Goal: Information Seeking & Learning: Learn about a topic

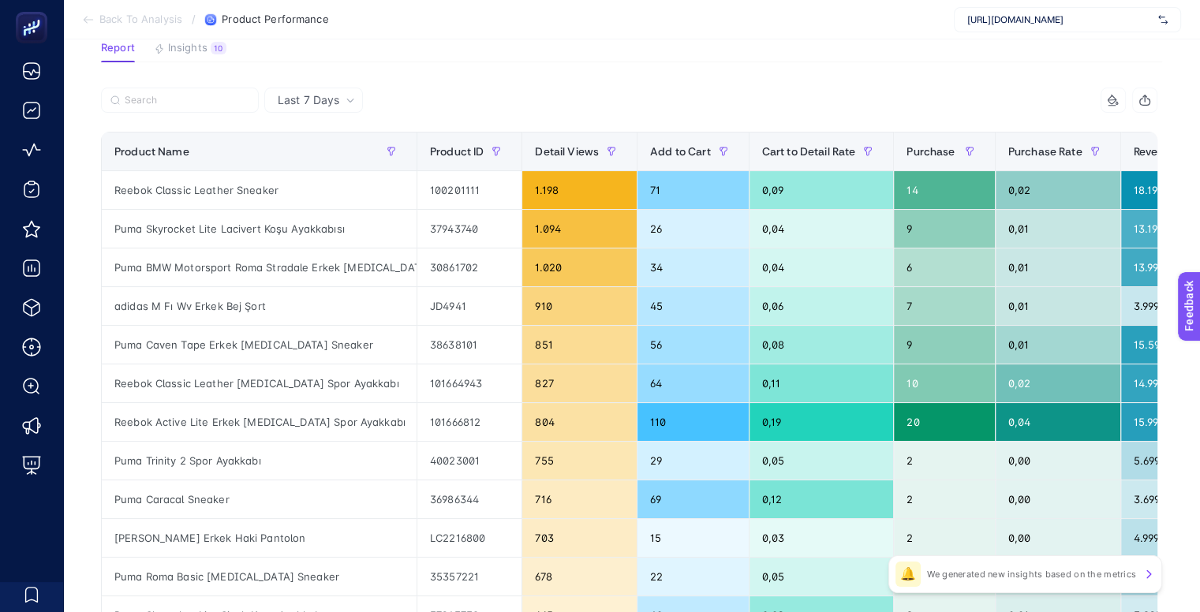
scroll to position [122, 0]
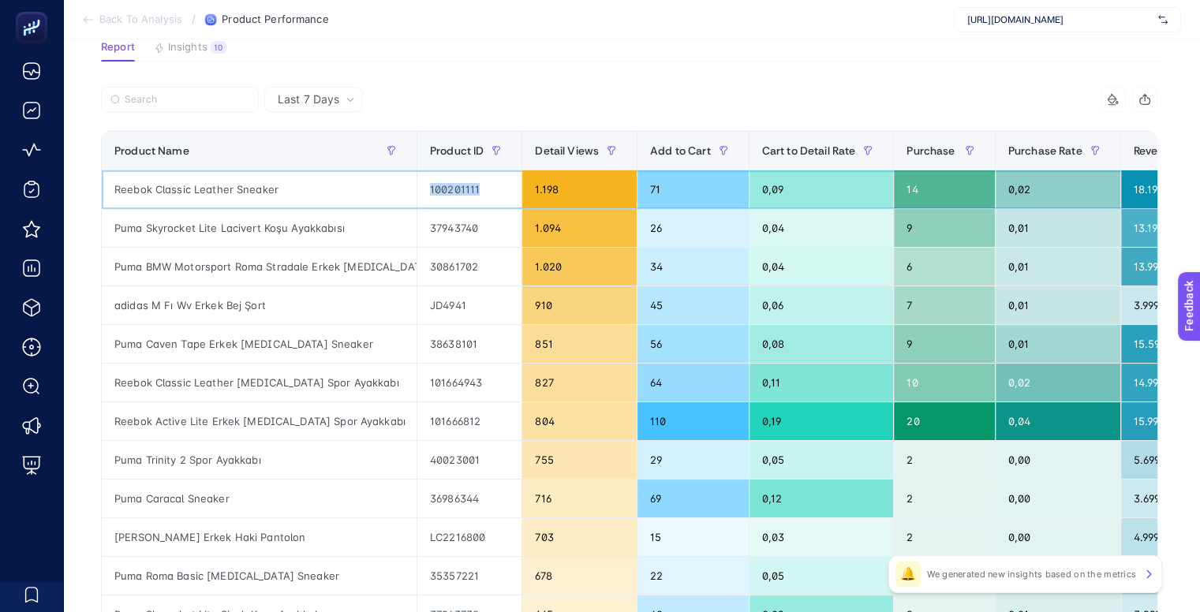
drag, startPoint x: 476, startPoint y: 185, endPoint x: 430, endPoint y: 185, distance: 46.5
click at [430, 185] on div "100201111" at bounding box center [469, 189] width 104 height 38
copy div "100201111"
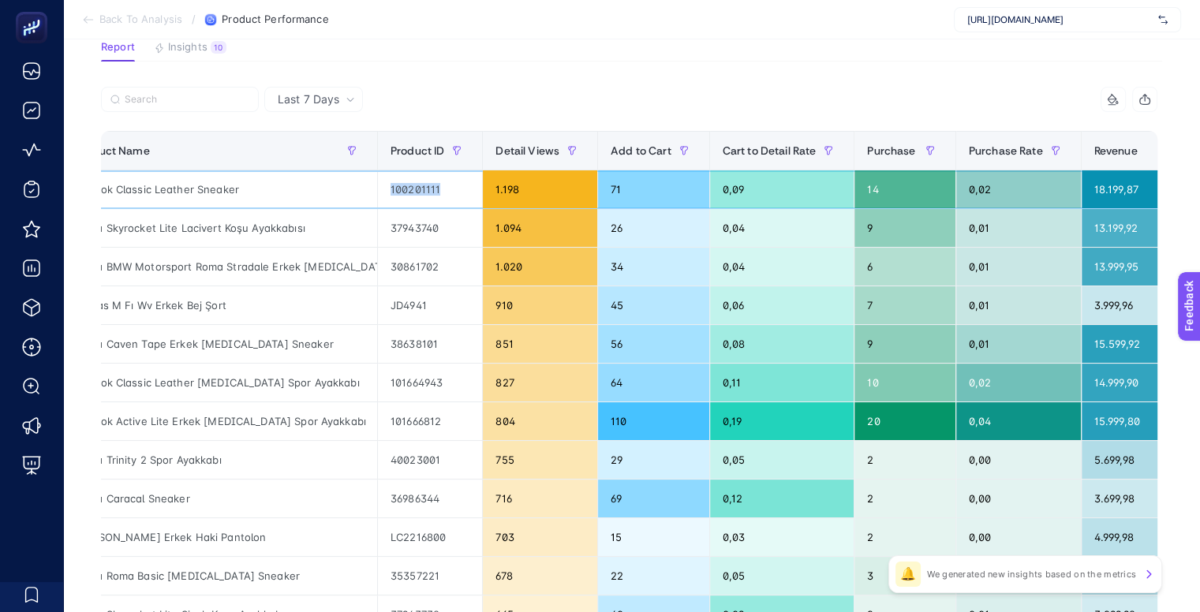
scroll to position [0, 0]
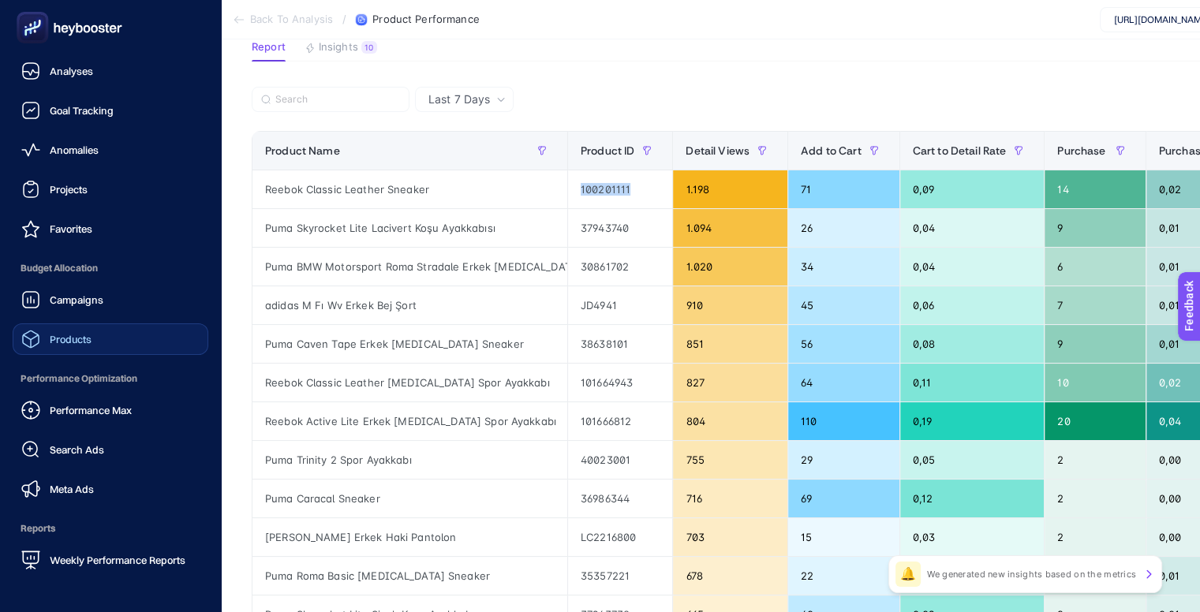
click at [79, 342] on span "Products" at bounding box center [71, 339] width 42 height 13
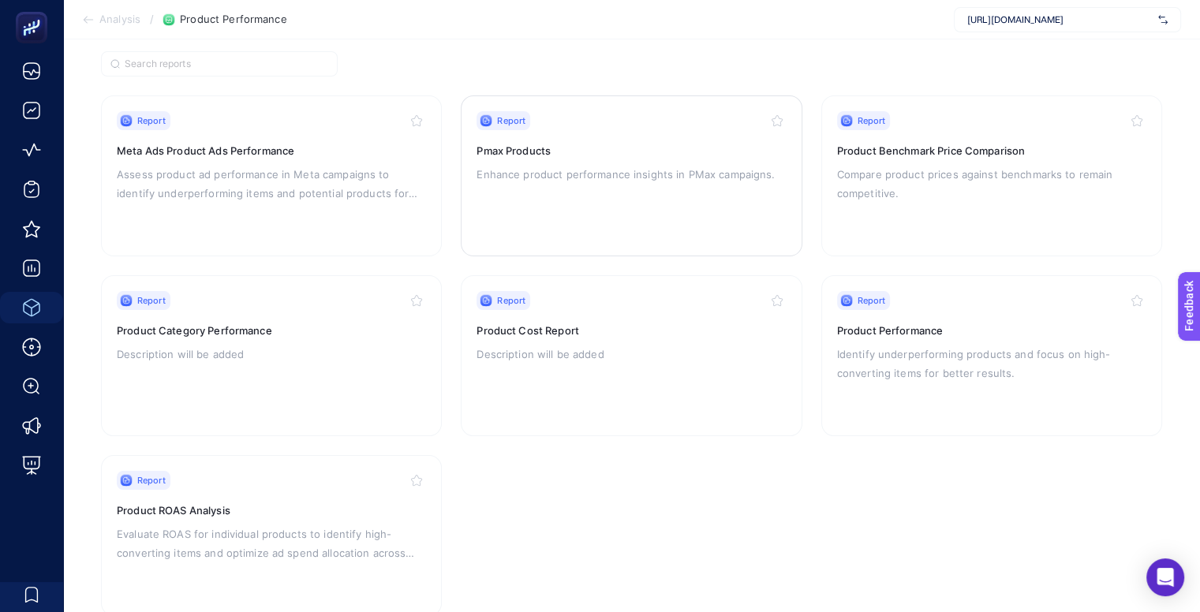
click at [514, 160] on div "Report Pmax Products Enhance product performance insights in PMax campaigns." at bounding box center [630, 175] width 309 height 129
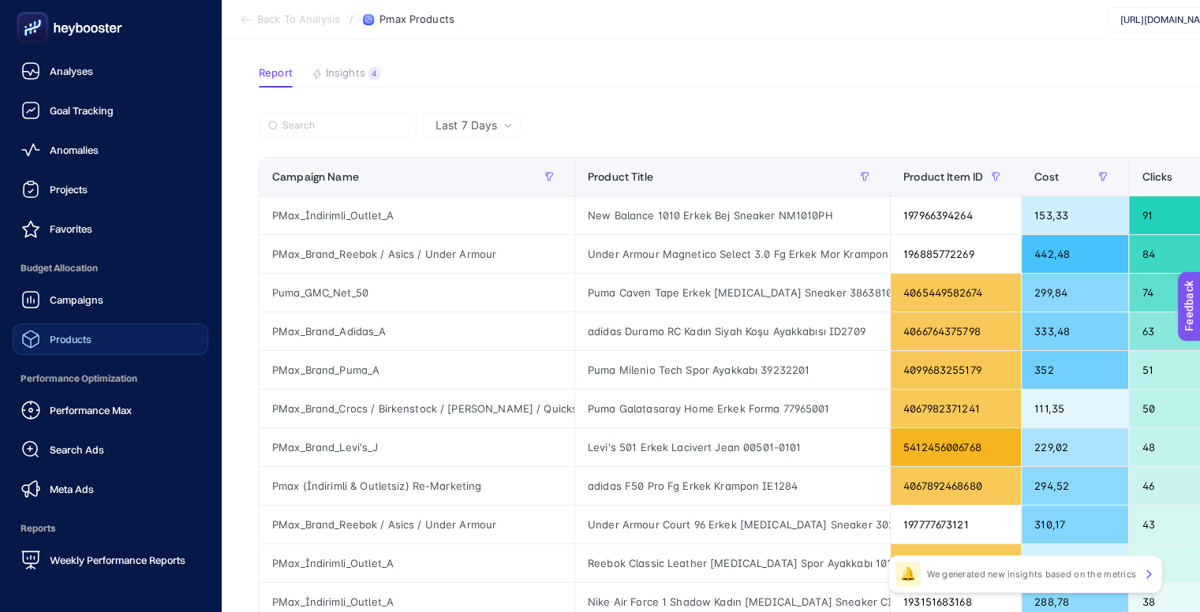
click at [65, 353] on link "Products" at bounding box center [111, 339] width 196 height 32
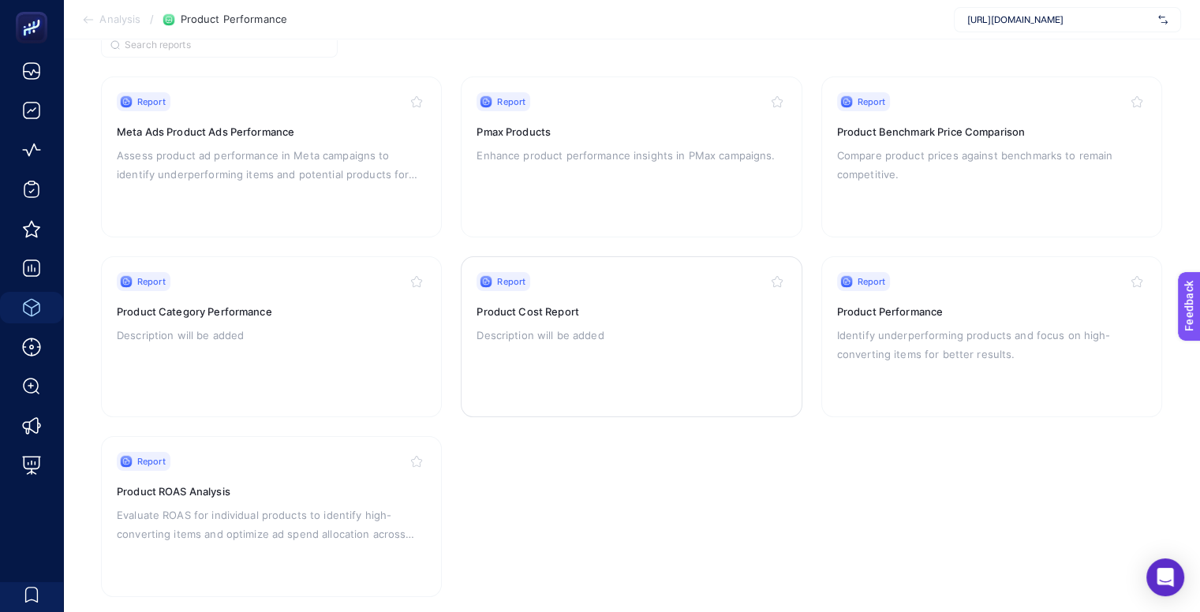
scroll to position [161, 0]
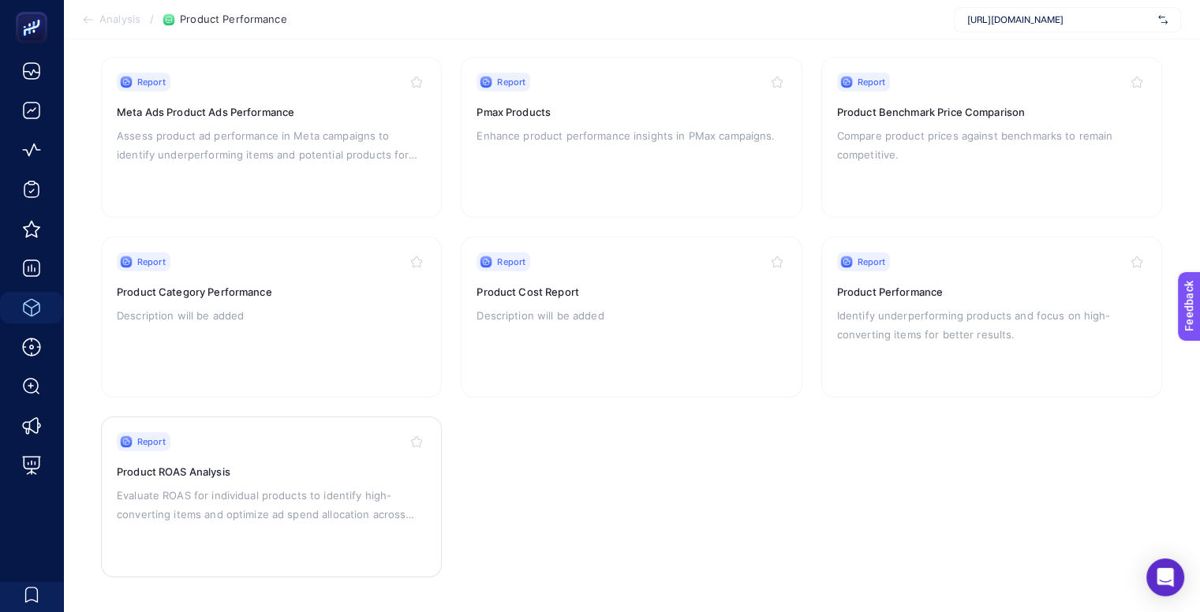
click at [262, 469] on h3 "Product ROAS Analysis" at bounding box center [271, 472] width 309 height 16
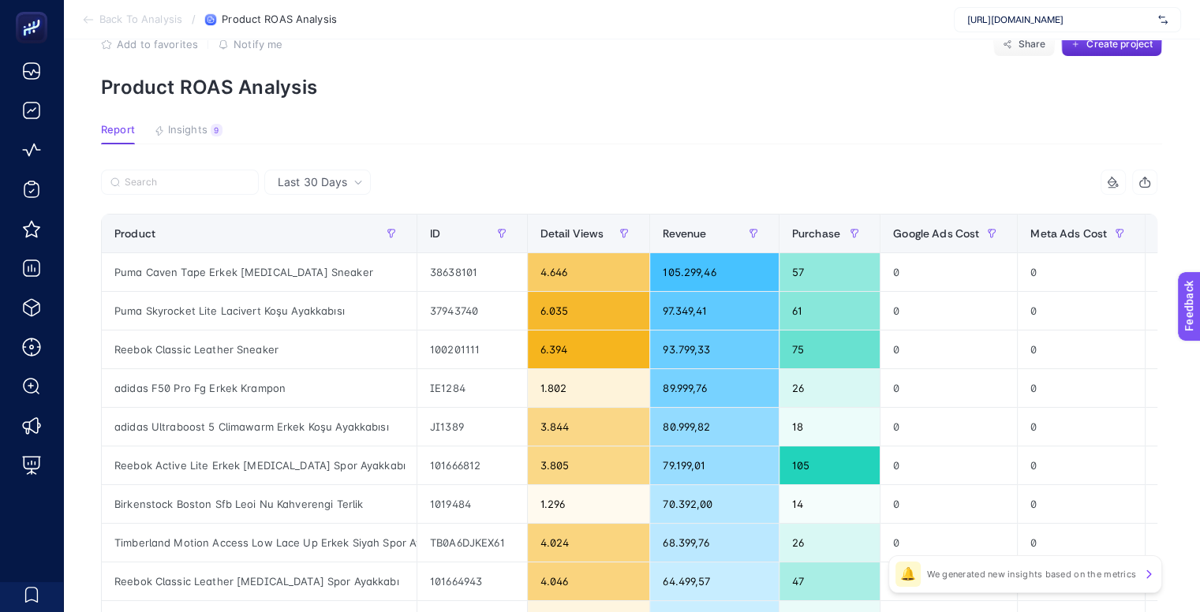
scroll to position [119, 0]
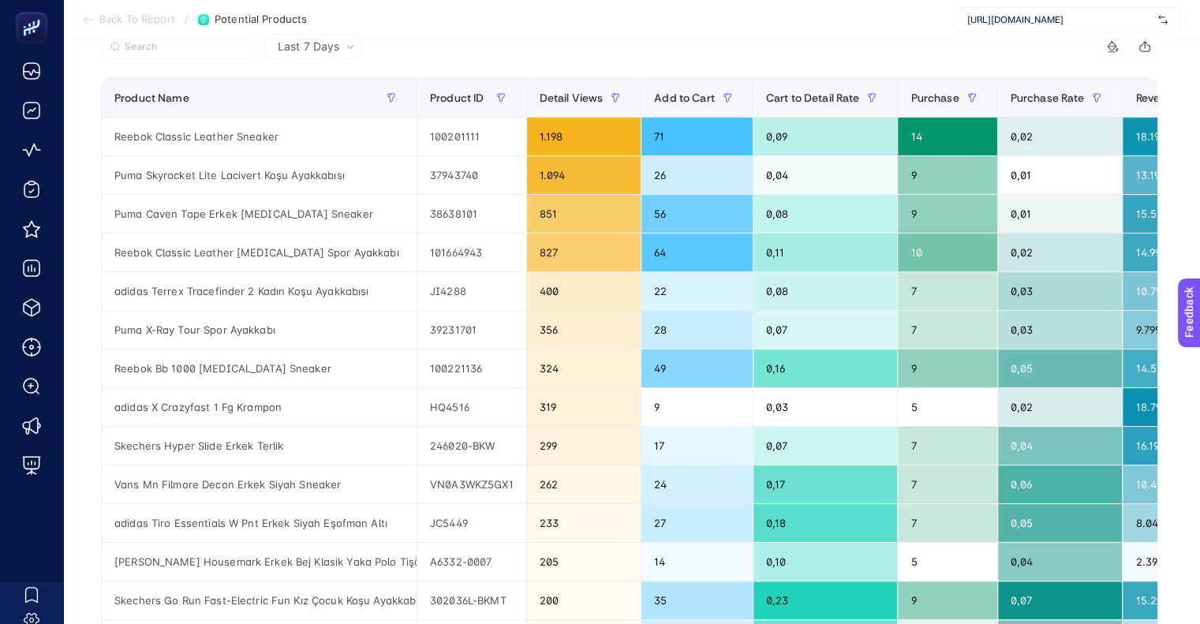
scroll to position [176, 0]
